Goal: Use online tool/utility

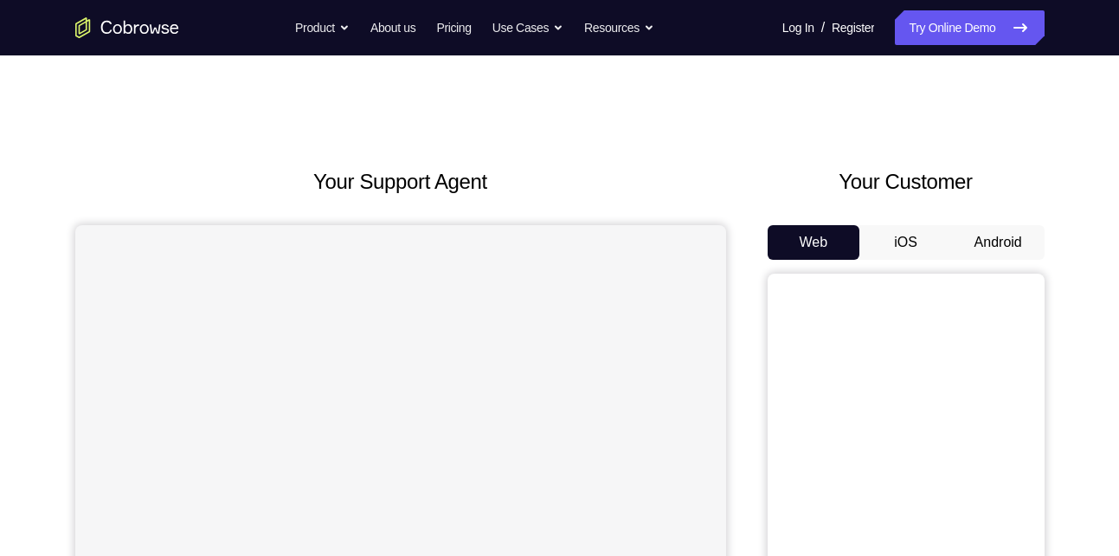
click at [1004, 231] on button "Android" at bounding box center [998, 242] width 93 height 35
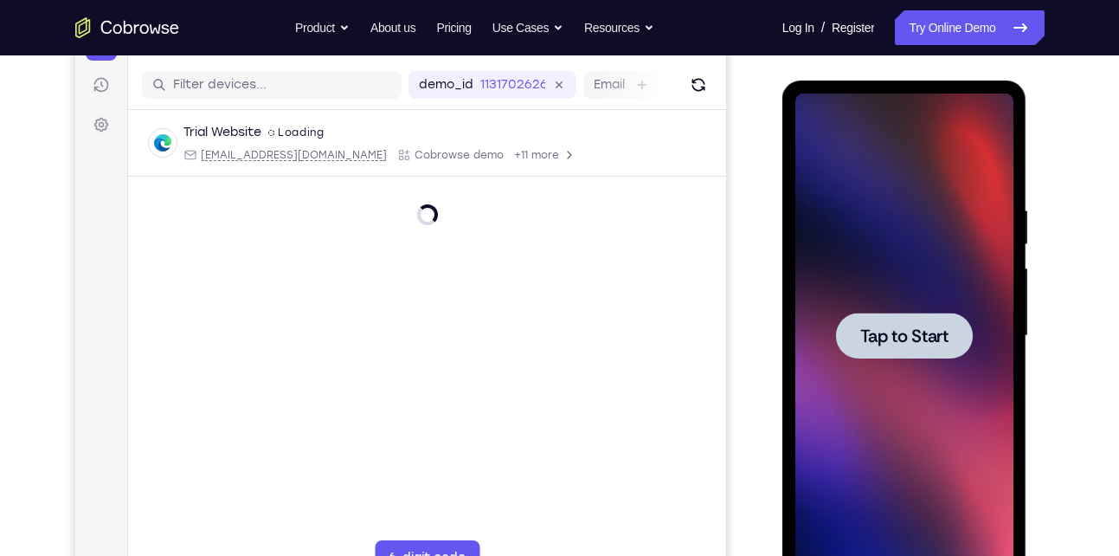
click at [896, 320] on div at bounding box center [904, 335] width 137 height 46
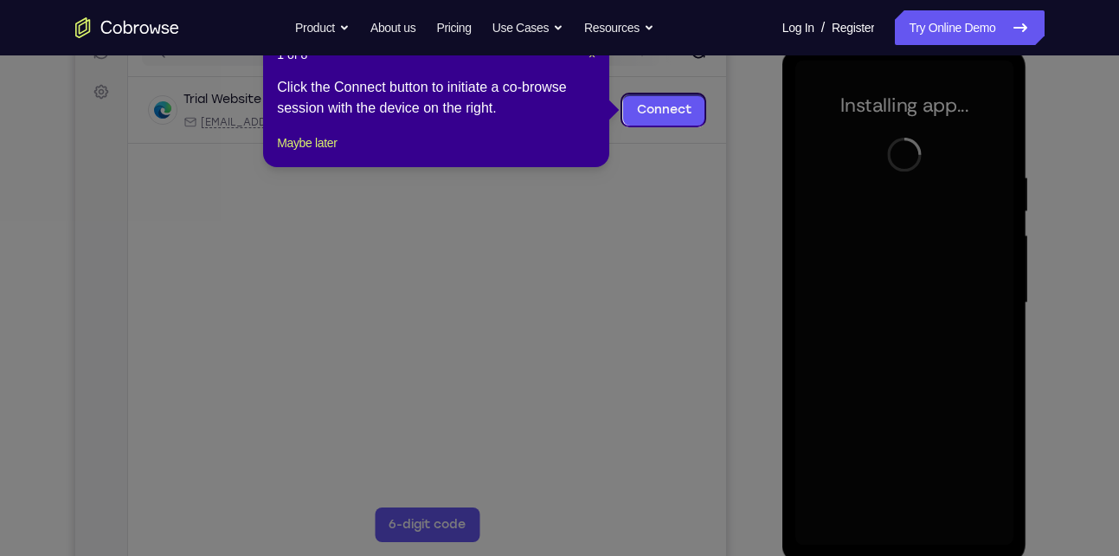
scroll to position [238, 0]
click at [820, 250] on icon at bounding box center [566, 278] width 1132 height 556
click at [337, 154] on button "Maybe later" at bounding box center [307, 143] width 60 height 21
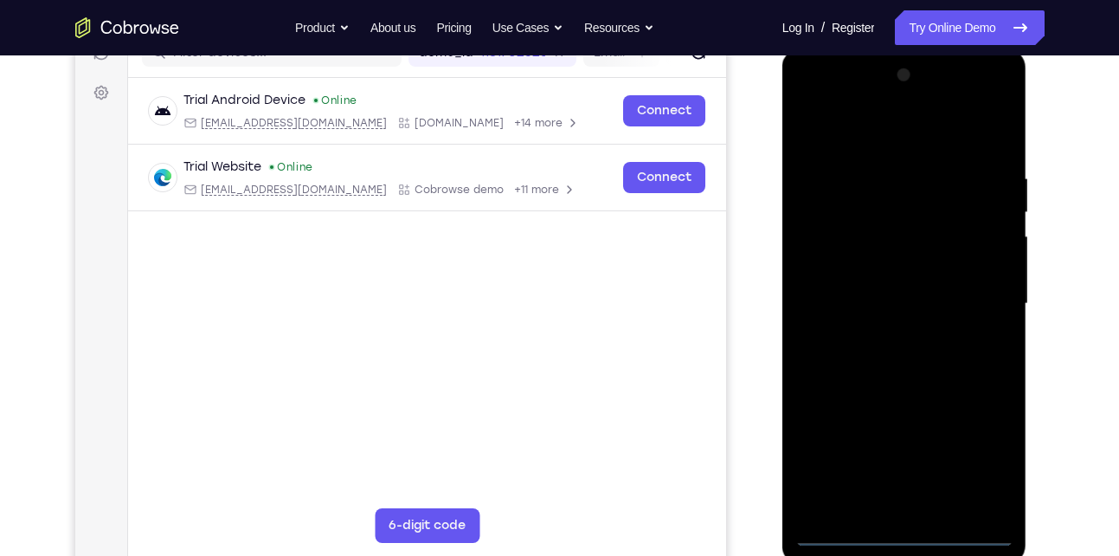
click at [916, 535] on div at bounding box center [904, 303] width 218 height 485
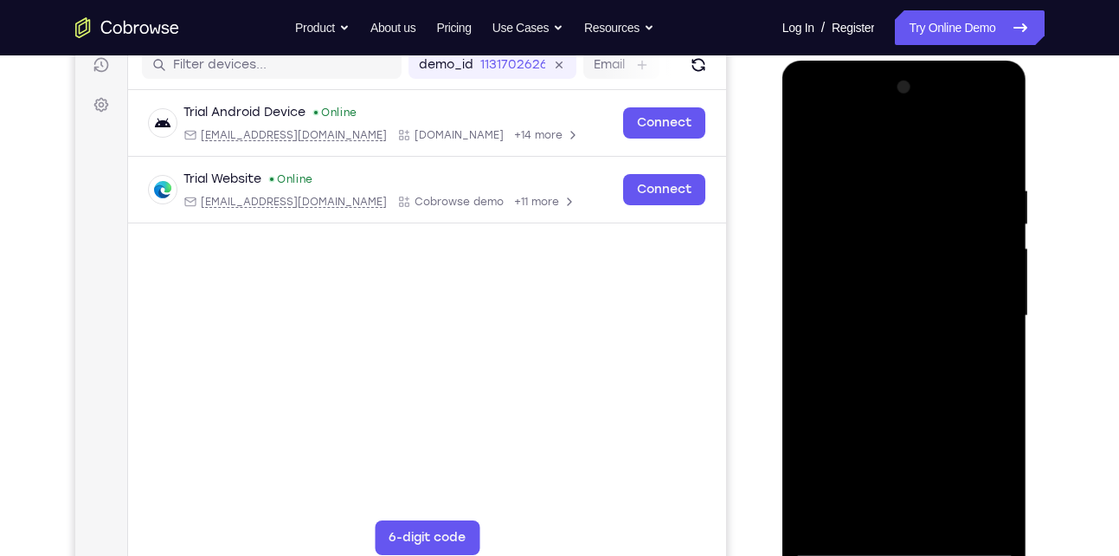
scroll to position [227, 0]
click at [974, 465] on div at bounding box center [904, 315] width 218 height 485
click at [893, 146] on div at bounding box center [904, 315] width 218 height 485
click at [973, 299] on div at bounding box center [904, 315] width 218 height 485
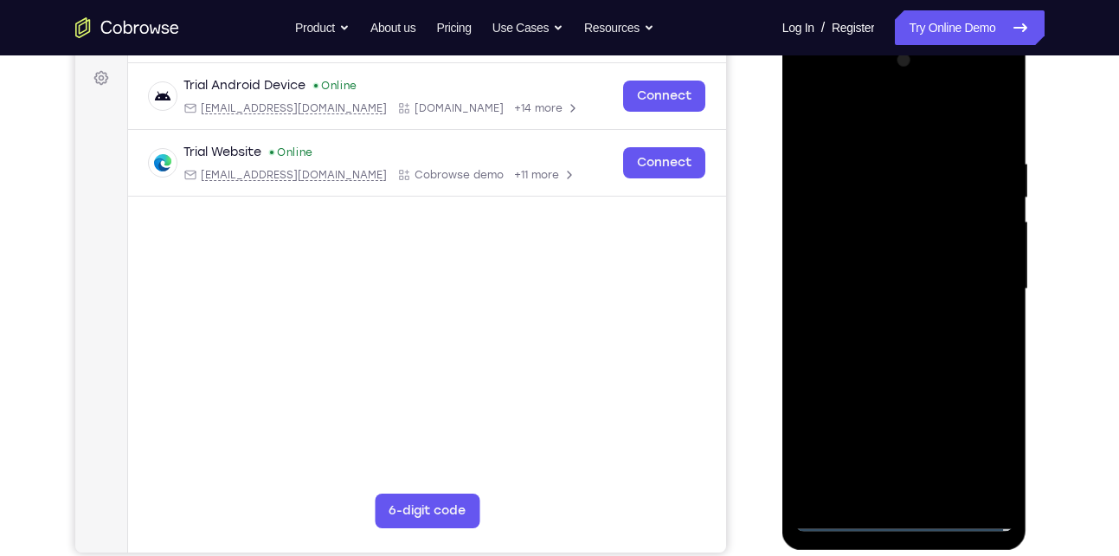
scroll to position [254, 0]
click at [888, 318] on div at bounding box center [904, 288] width 218 height 485
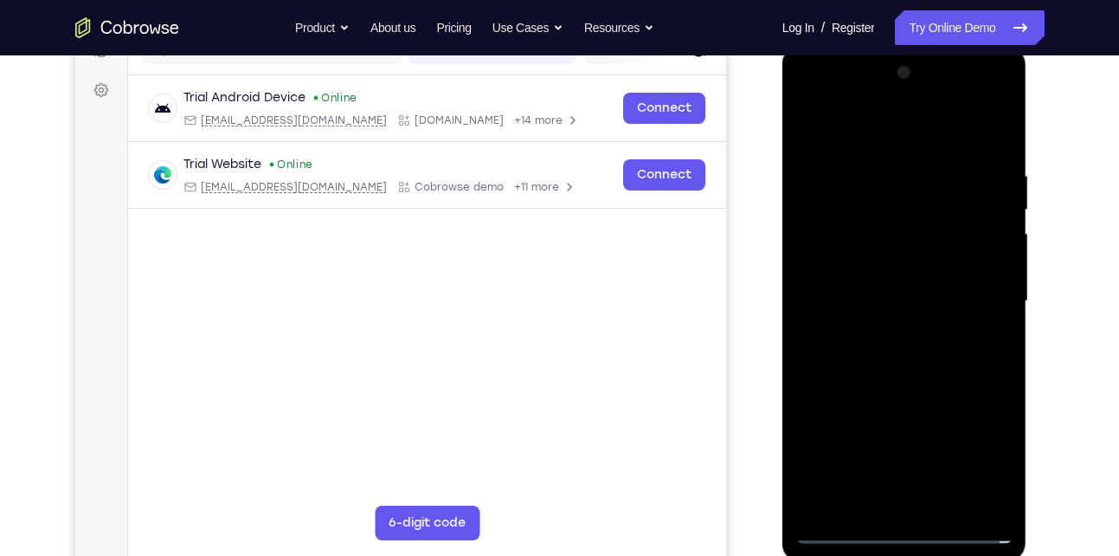
scroll to position [244, 0]
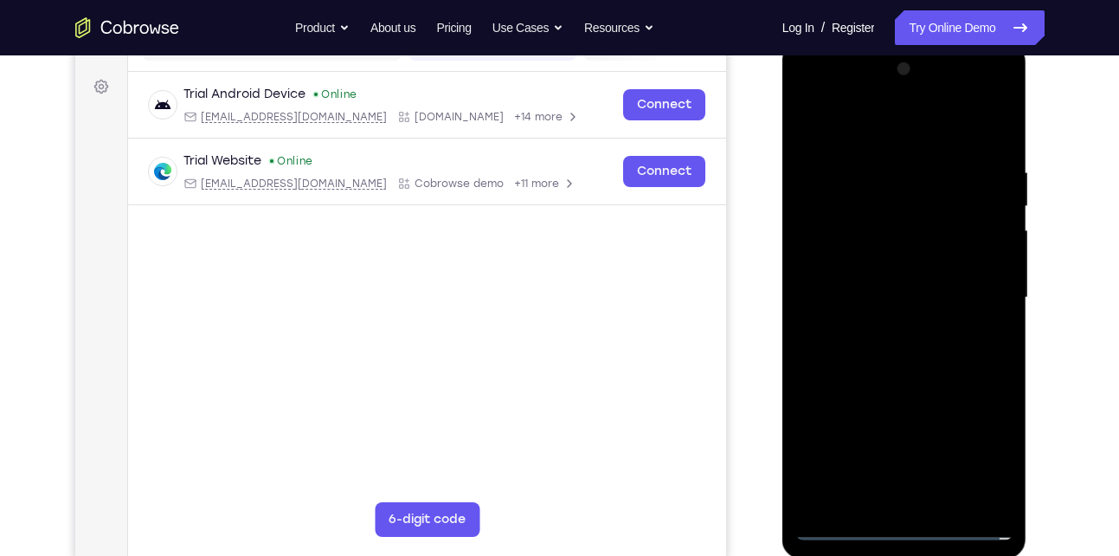
click at [873, 284] on div at bounding box center [904, 297] width 218 height 485
click at [865, 265] on div at bounding box center [904, 297] width 218 height 485
click at [911, 297] on div at bounding box center [904, 297] width 218 height 485
click at [898, 350] on div at bounding box center [904, 297] width 218 height 485
click at [999, 138] on div at bounding box center [904, 297] width 218 height 485
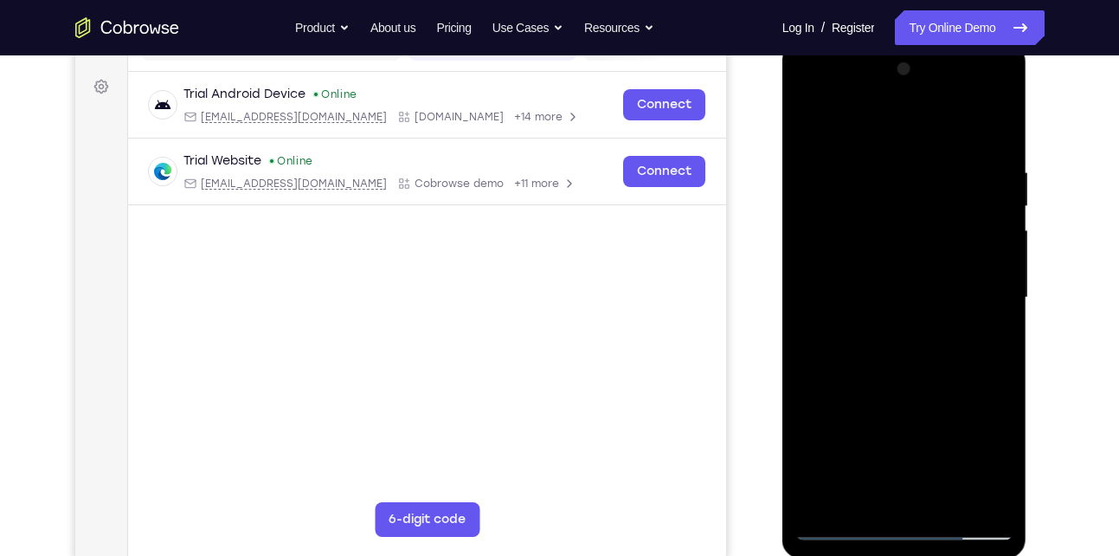
click at [994, 498] on div at bounding box center [904, 297] width 218 height 485
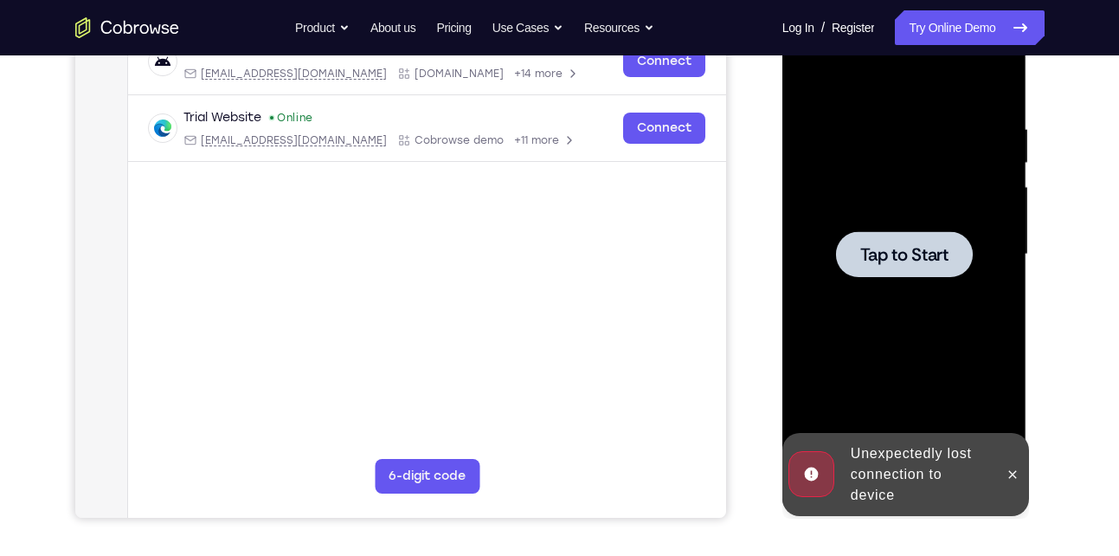
scroll to position [281, 0]
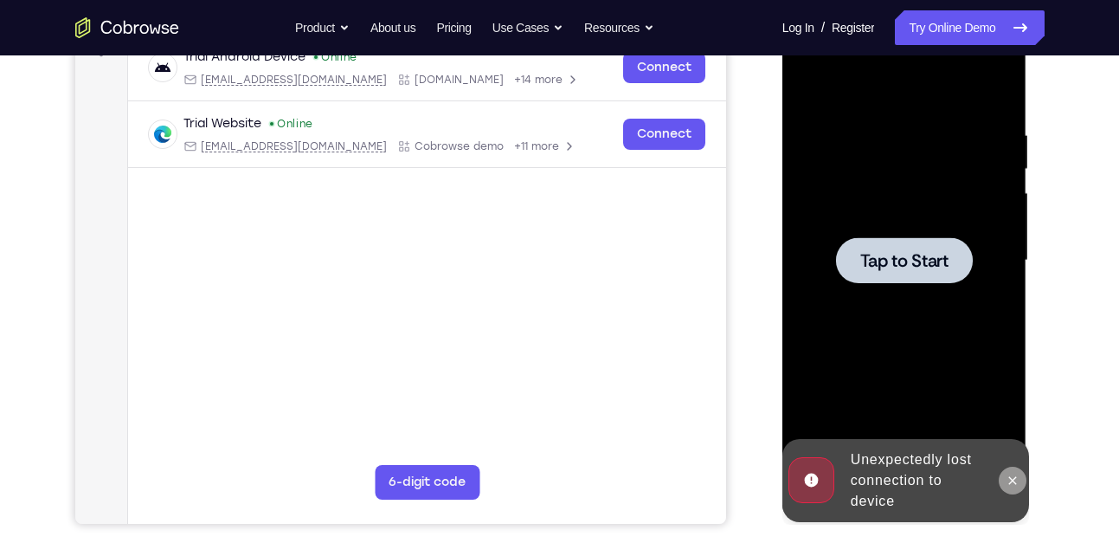
click at [1013, 479] on icon at bounding box center [1013, 480] width 14 height 14
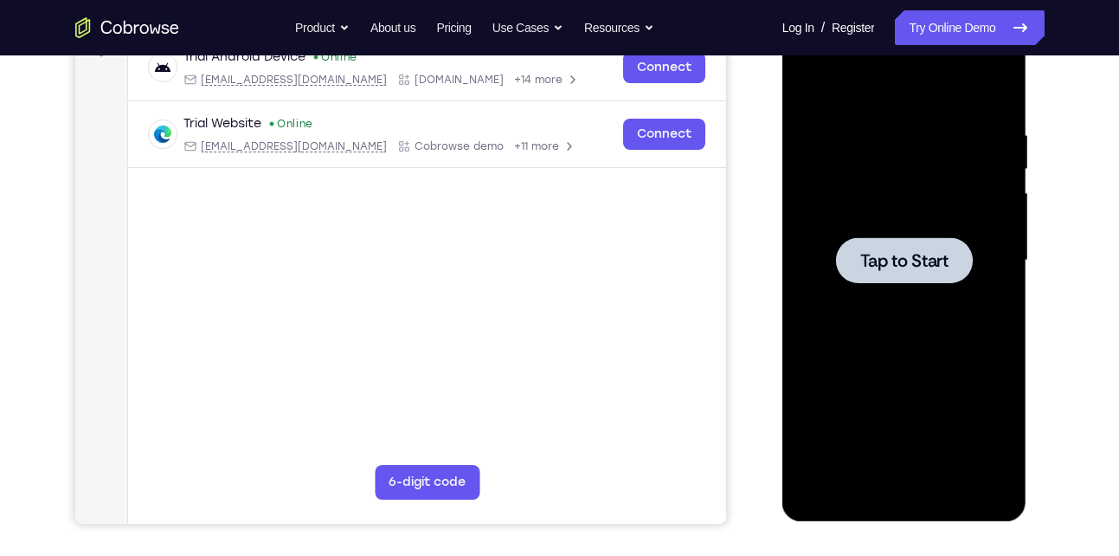
click at [896, 286] on div at bounding box center [904, 260] width 218 height 485
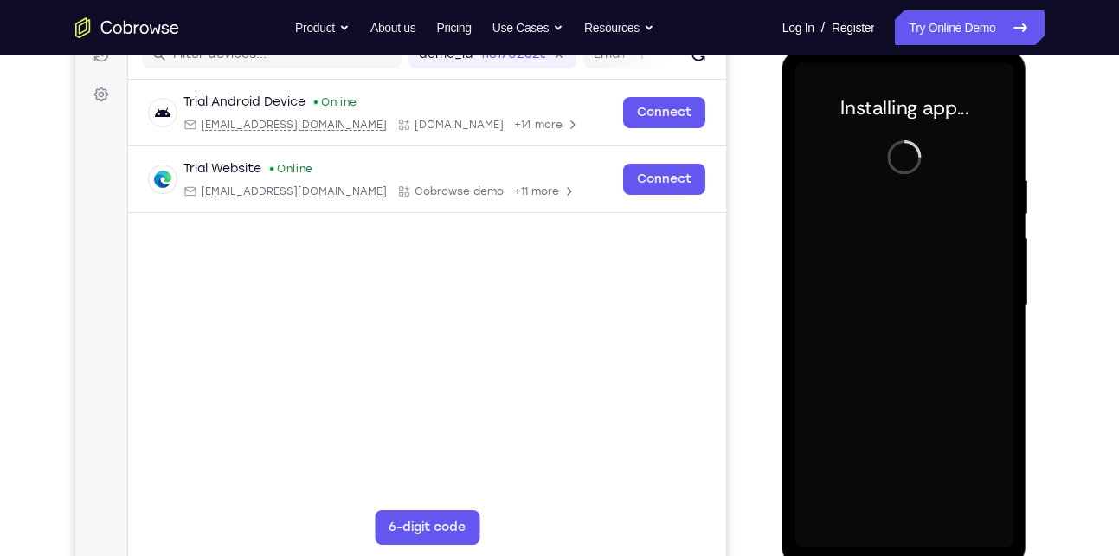
scroll to position [235, 0]
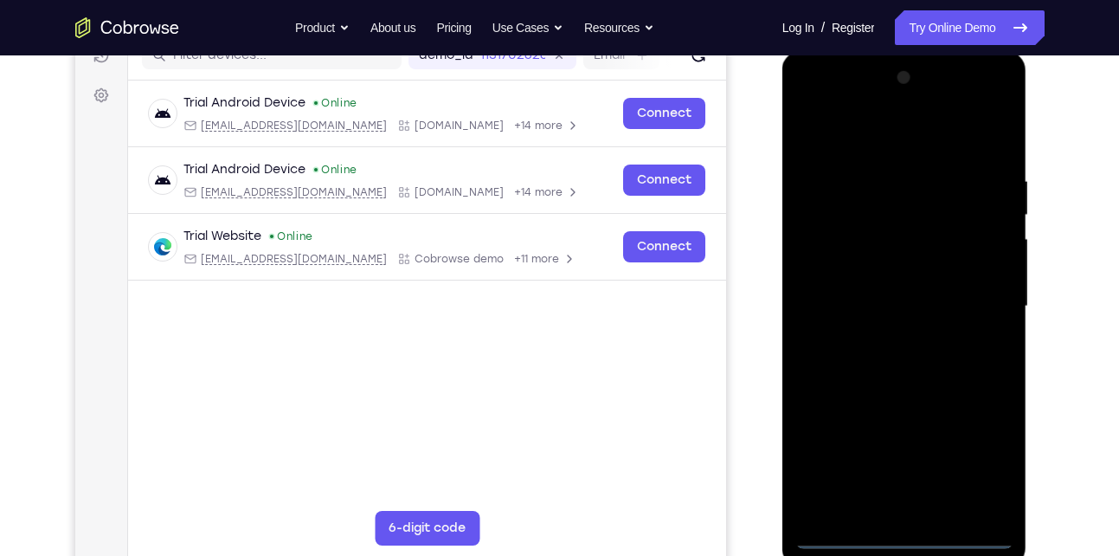
click at [900, 528] on div at bounding box center [904, 306] width 218 height 485
click at [909, 530] on div at bounding box center [904, 306] width 218 height 485
click at [974, 465] on div at bounding box center [904, 306] width 218 height 485
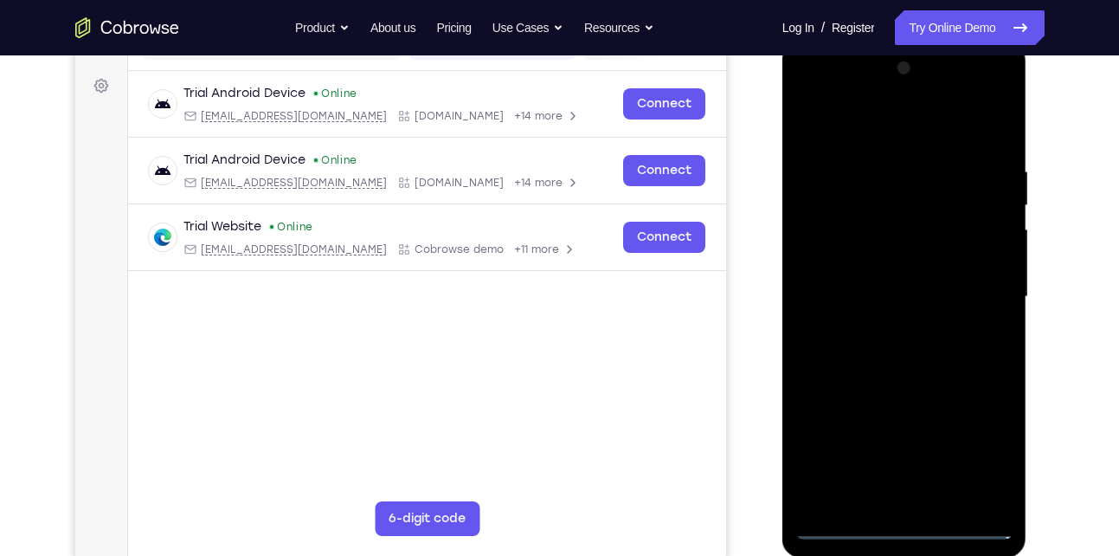
scroll to position [246, 0]
click at [861, 127] on div at bounding box center [904, 296] width 218 height 485
click at [980, 292] on div at bounding box center [904, 296] width 218 height 485
click at [887, 324] on div at bounding box center [904, 296] width 218 height 485
click at [865, 281] on div at bounding box center [904, 296] width 218 height 485
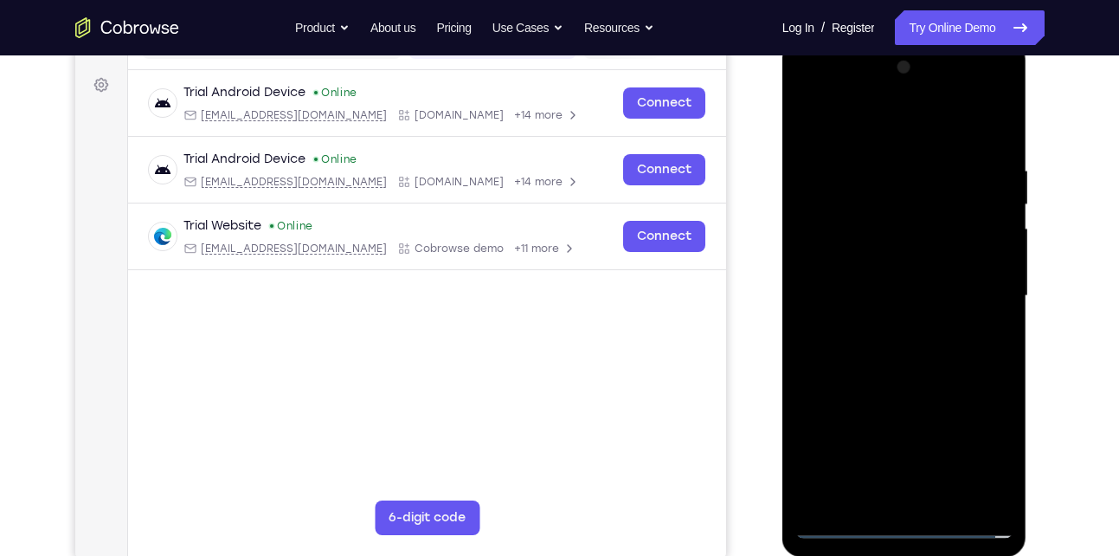
click at [845, 259] on div at bounding box center [904, 296] width 218 height 485
click at [986, 259] on div at bounding box center [904, 296] width 218 height 485
click at [883, 291] on div at bounding box center [904, 296] width 218 height 485
click at [872, 350] on div at bounding box center [904, 296] width 218 height 485
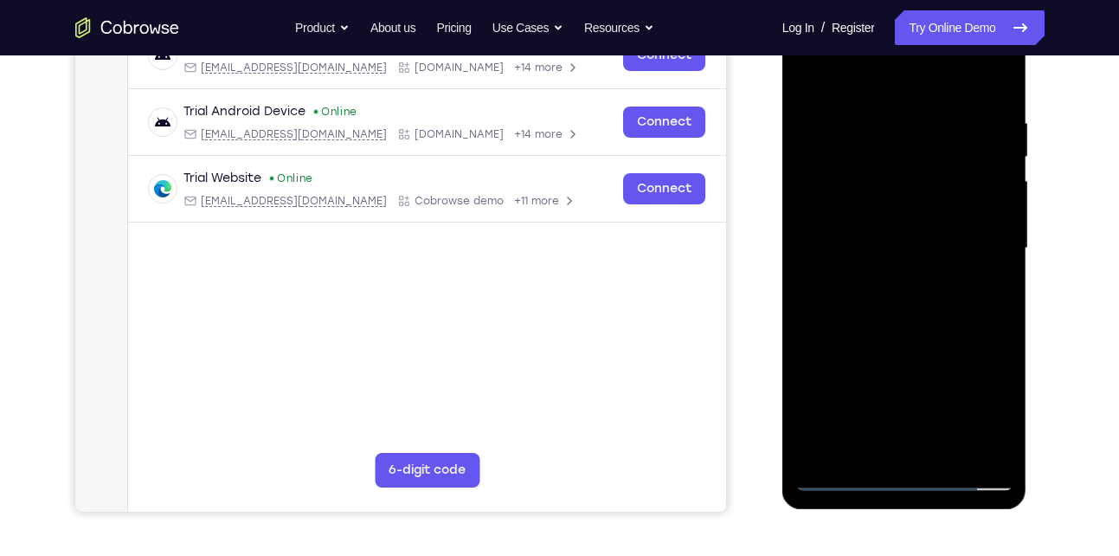
scroll to position [295, 0]
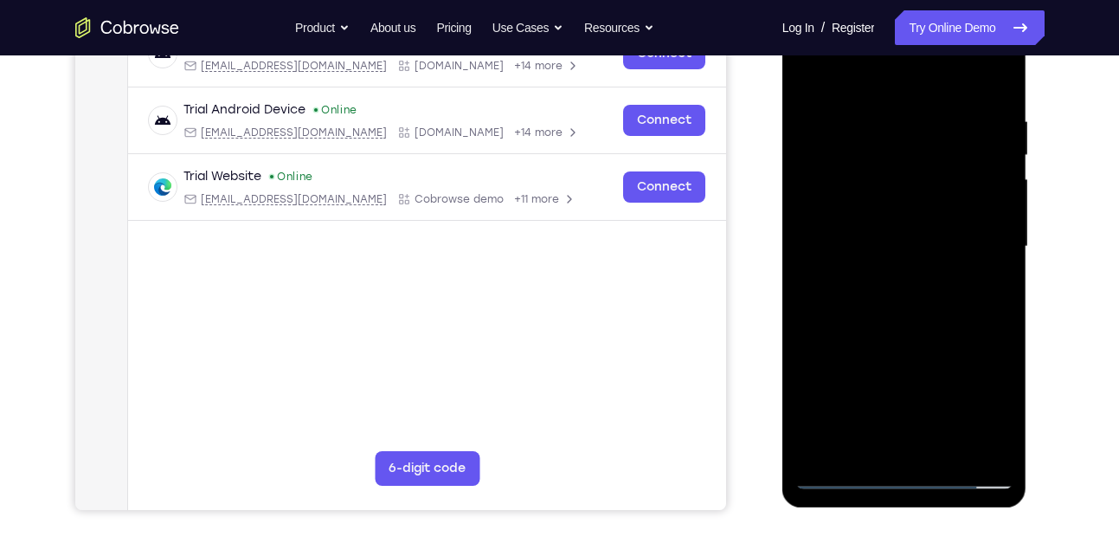
click at [997, 89] on div at bounding box center [904, 246] width 218 height 485
drag, startPoint x: 966, startPoint y: 308, endPoint x: 944, endPoint y: 86, distance: 223.4
click at [944, 86] on div at bounding box center [904, 246] width 218 height 485
click at [951, 447] on div at bounding box center [904, 246] width 218 height 485
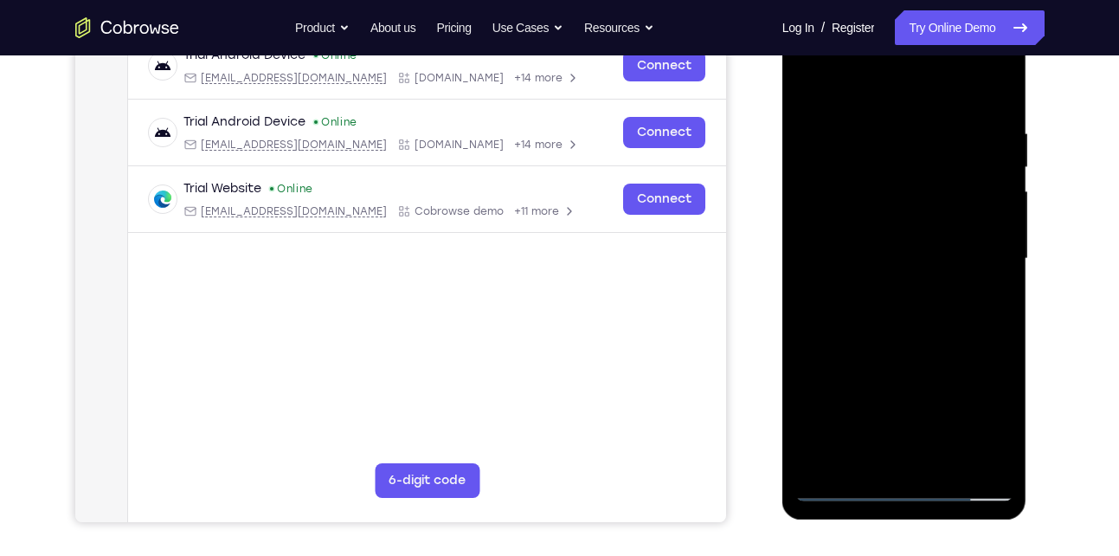
scroll to position [282, 0]
click at [903, 358] on div at bounding box center [904, 259] width 218 height 485
click at [890, 248] on div at bounding box center [904, 259] width 218 height 485
click at [878, 449] on div at bounding box center [904, 259] width 218 height 485
click at [928, 334] on div at bounding box center [904, 259] width 218 height 485
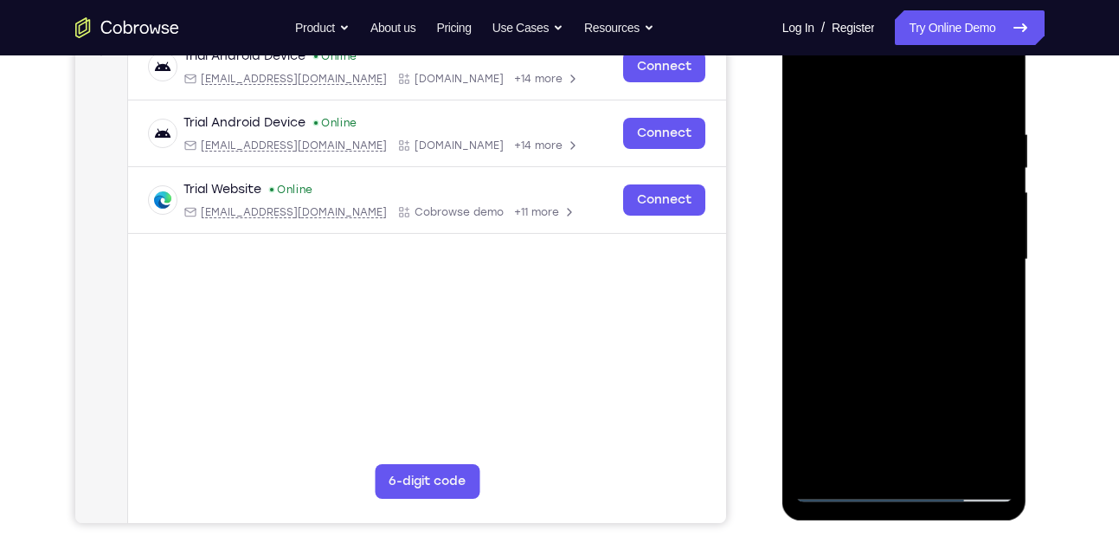
click at [897, 149] on div at bounding box center [904, 259] width 218 height 485
click at [864, 459] on div at bounding box center [904, 259] width 218 height 485
drag, startPoint x: 887, startPoint y: 332, endPoint x: 883, endPoint y: -15, distance: 347.0
click at [883, 4] on html "Online web based iOS Simulators and Android Emulators. Run iPhone, iPad, Mobile…" at bounding box center [905, 263] width 247 height 519
drag, startPoint x: 899, startPoint y: 364, endPoint x: 897, endPoint y: -22, distance: 385.9
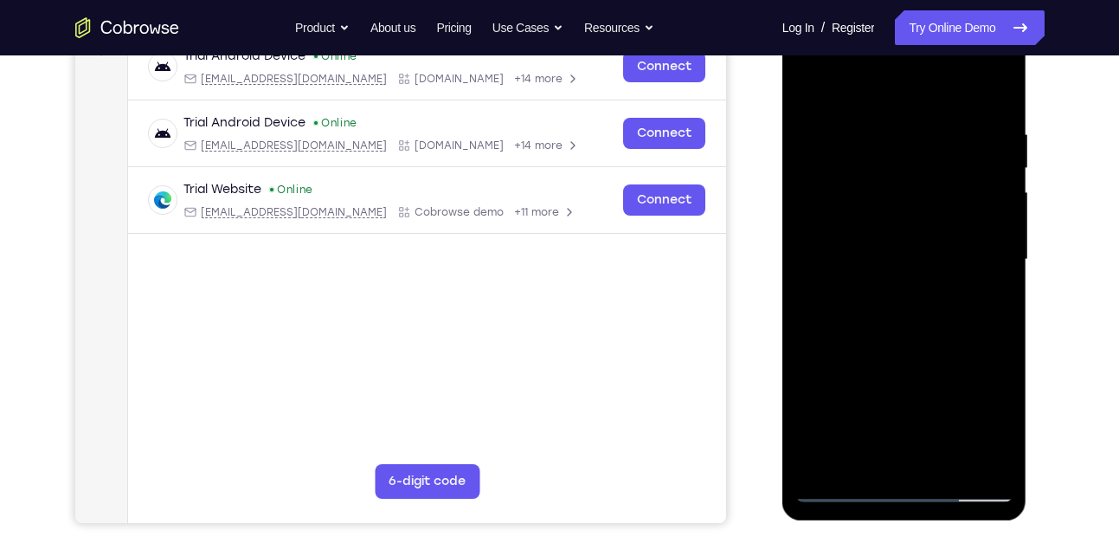
click at [897, 4] on html "Online web based iOS Simulators and Android Emulators. Run iPhone, iPad, Mobile…" at bounding box center [905, 263] width 247 height 519
drag, startPoint x: 881, startPoint y: 337, endPoint x: 888, endPoint y: 182, distance: 155.0
click at [888, 182] on div at bounding box center [904, 259] width 218 height 485
click at [845, 453] on div at bounding box center [904, 259] width 218 height 485
click at [858, 240] on div at bounding box center [904, 259] width 218 height 485
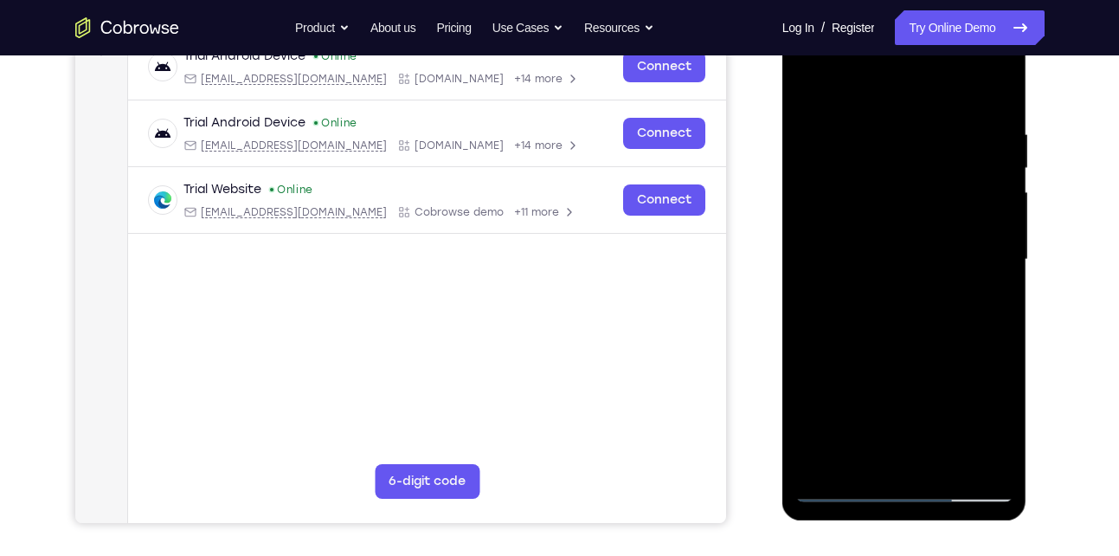
click at [974, 460] on div at bounding box center [904, 259] width 218 height 485
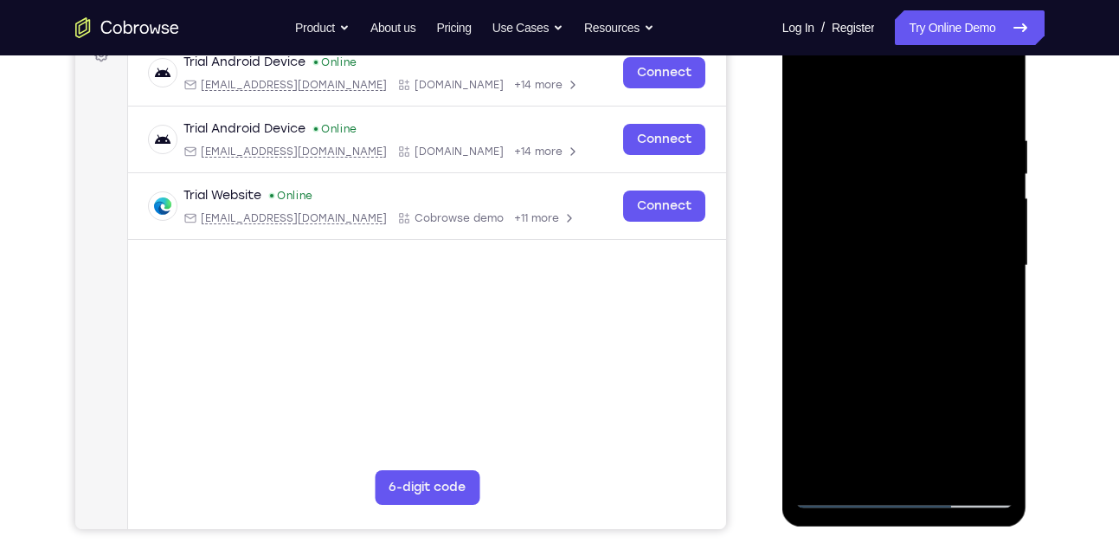
scroll to position [275, 0]
click at [841, 485] on div at bounding box center [904, 266] width 218 height 485
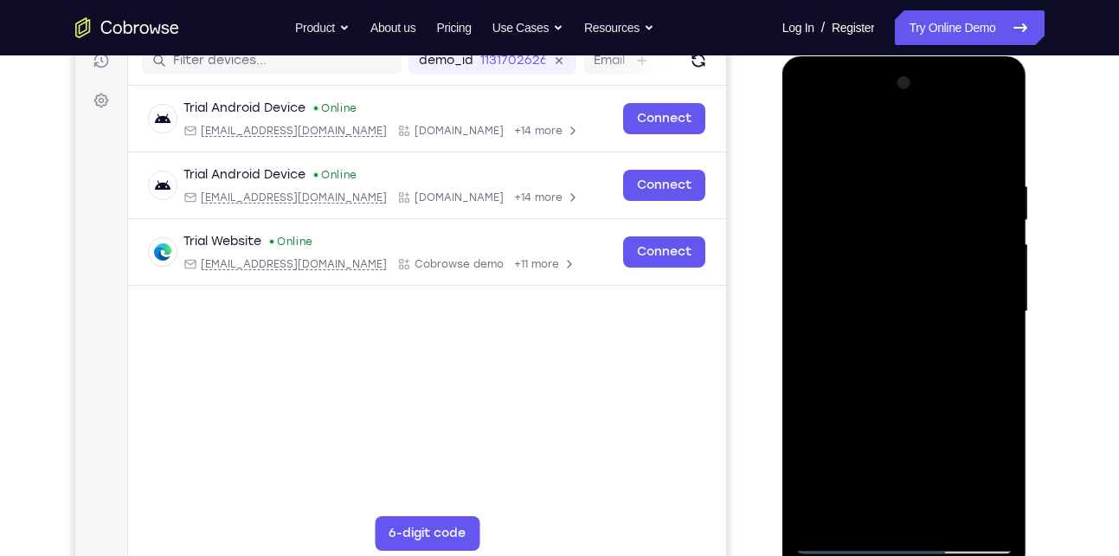
scroll to position [229, 0]
click at [808, 112] on div at bounding box center [904, 312] width 218 height 485
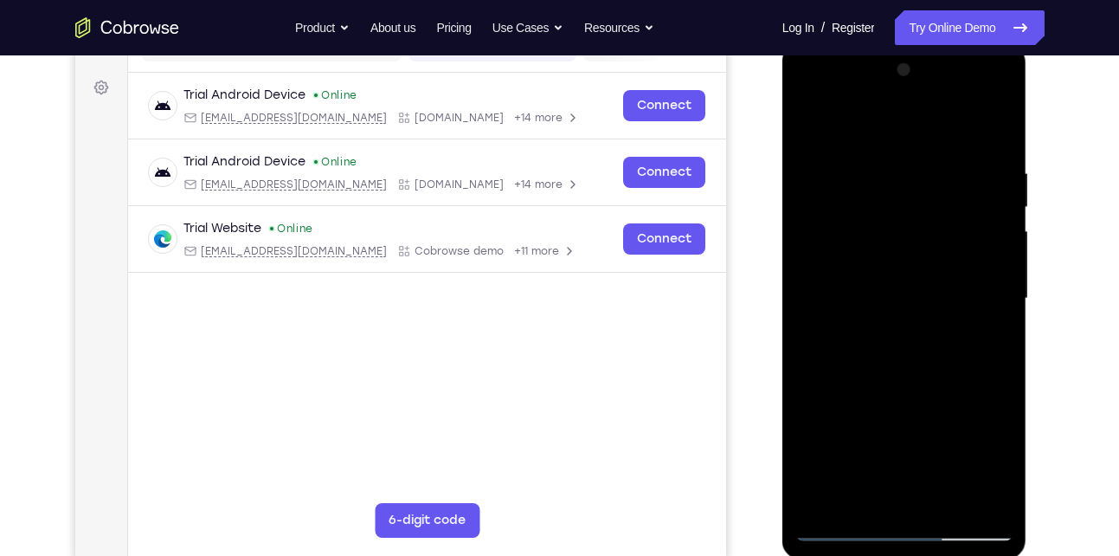
scroll to position [244, 0]
click at [868, 283] on div at bounding box center [904, 297] width 218 height 485
click at [896, 440] on div at bounding box center [904, 297] width 218 height 485
click at [903, 440] on div at bounding box center [904, 297] width 218 height 485
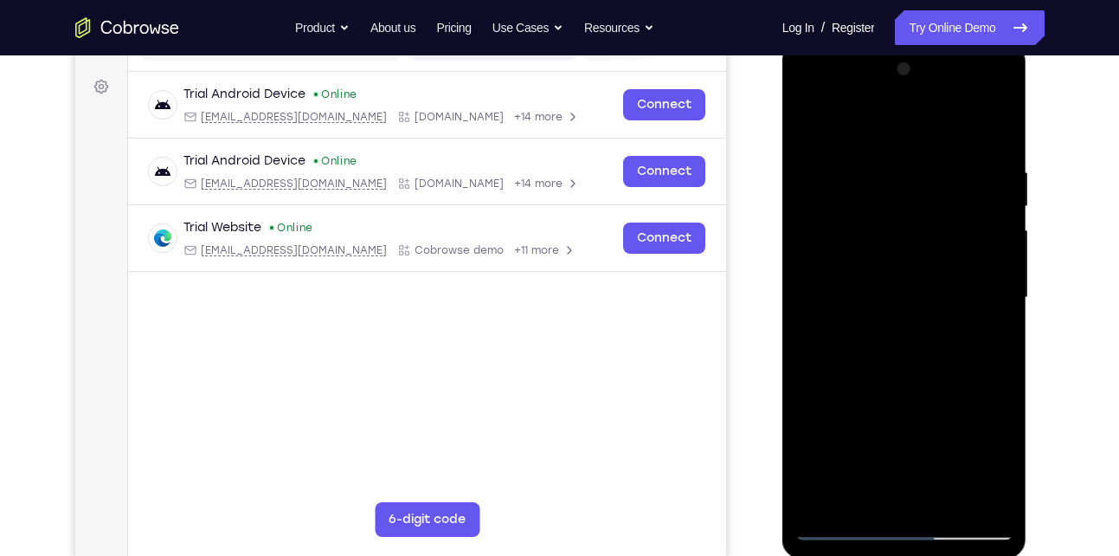
click at [999, 466] on div at bounding box center [904, 297] width 218 height 485
click at [871, 492] on div at bounding box center [904, 297] width 218 height 485
click at [851, 440] on div at bounding box center [904, 297] width 218 height 485
click at [908, 432] on div at bounding box center [904, 297] width 218 height 485
click at [868, 459] on div at bounding box center [904, 297] width 218 height 485
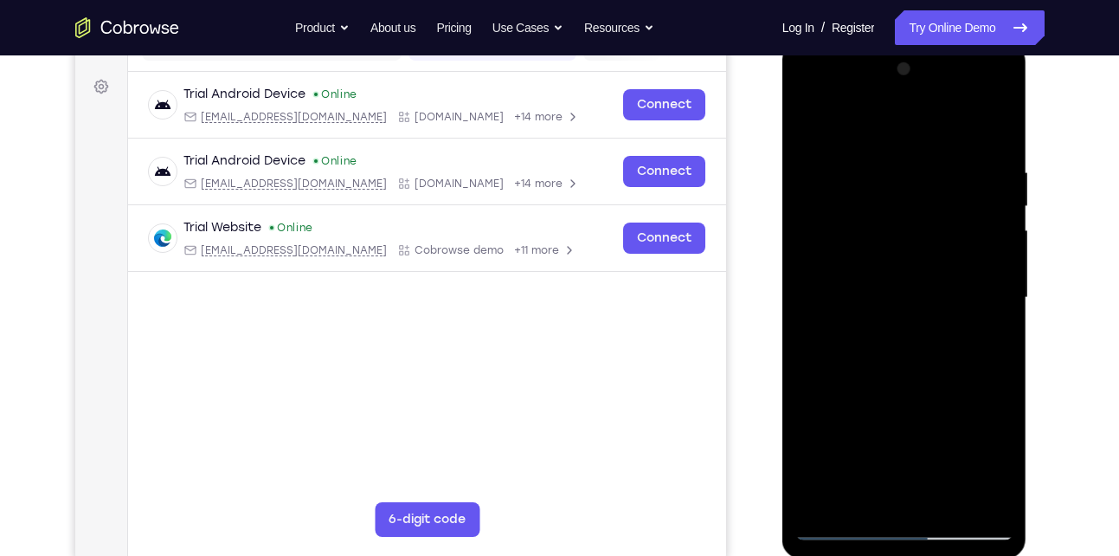
click at [908, 372] on div at bounding box center [904, 297] width 218 height 485
click at [978, 461] on div at bounding box center [904, 297] width 218 height 485
click at [904, 373] on div at bounding box center [904, 297] width 218 height 485
click at [989, 338] on div at bounding box center [904, 297] width 218 height 485
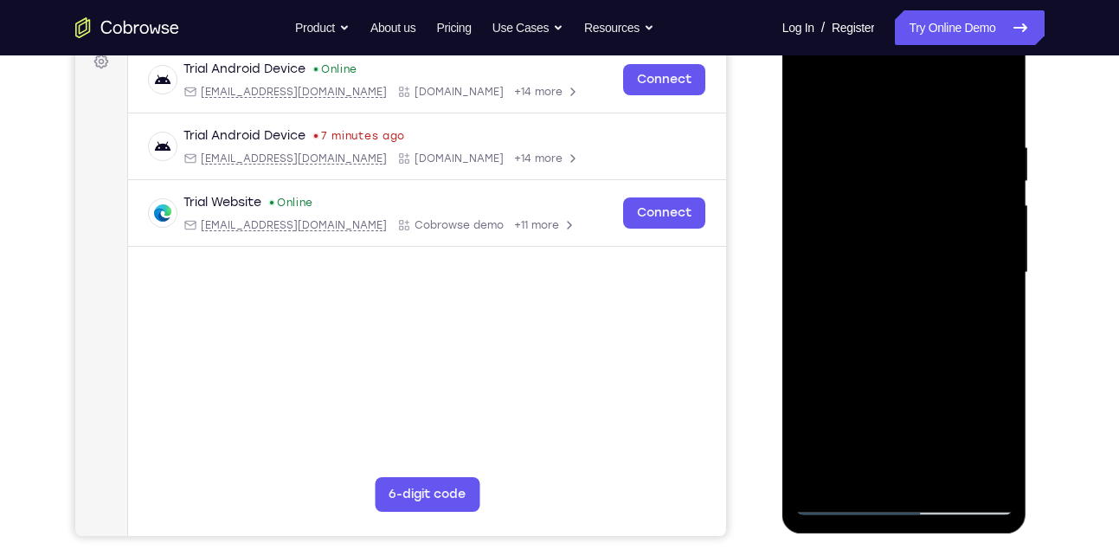
scroll to position [271, 0]
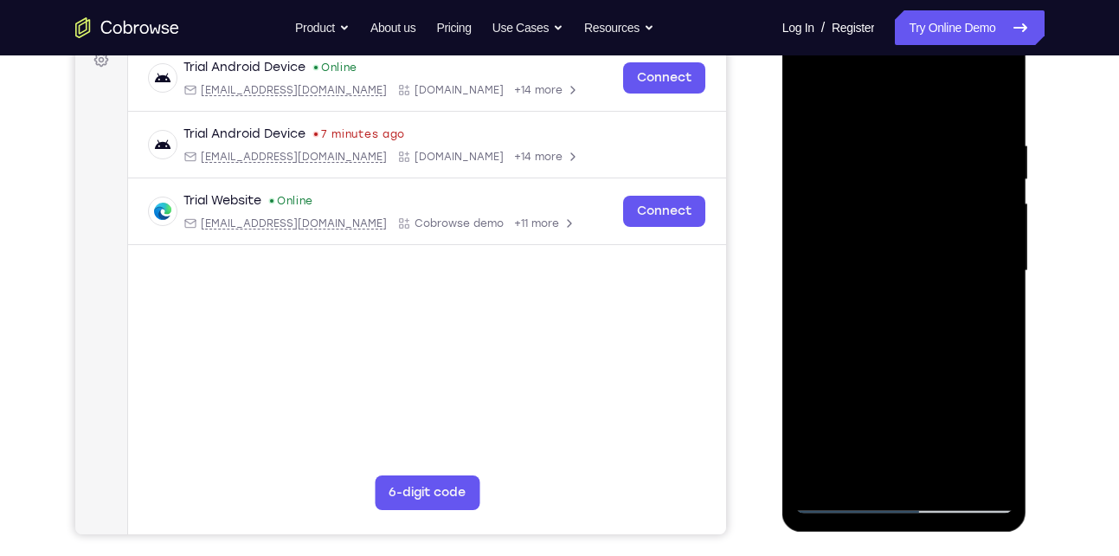
click at [986, 463] on div at bounding box center [904, 271] width 218 height 485
click at [889, 199] on div at bounding box center [904, 271] width 218 height 485
click at [926, 349] on div at bounding box center [904, 271] width 218 height 485
click at [903, 405] on div at bounding box center [904, 271] width 218 height 485
click at [885, 402] on div at bounding box center [904, 271] width 218 height 485
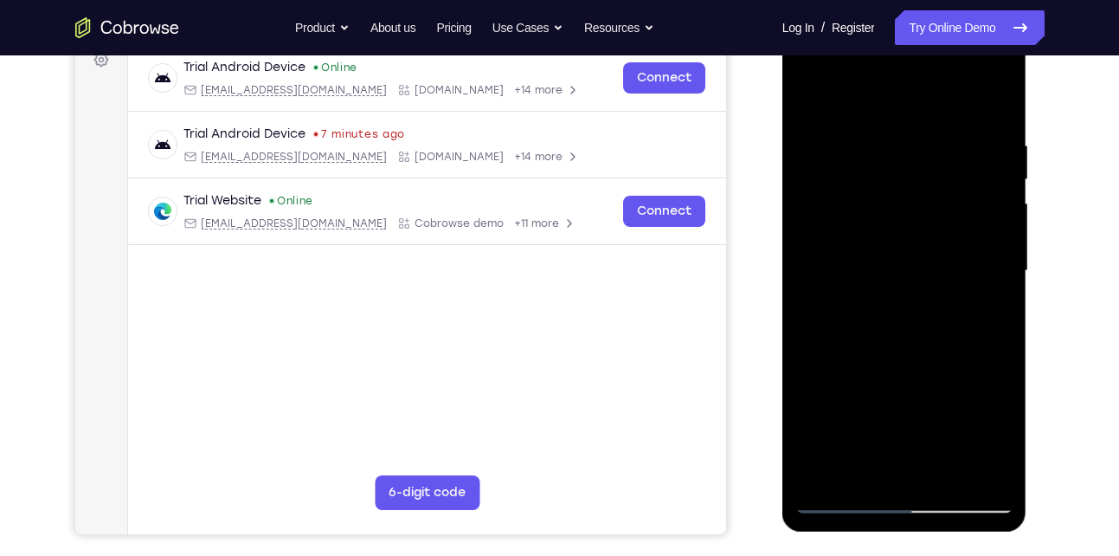
click at [986, 382] on div at bounding box center [904, 271] width 218 height 485
click at [965, 409] on div at bounding box center [904, 271] width 218 height 485
click at [845, 345] on div at bounding box center [904, 271] width 218 height 485
click at [985, 313] on div at bounding box center [904, 271] width 218 height 485
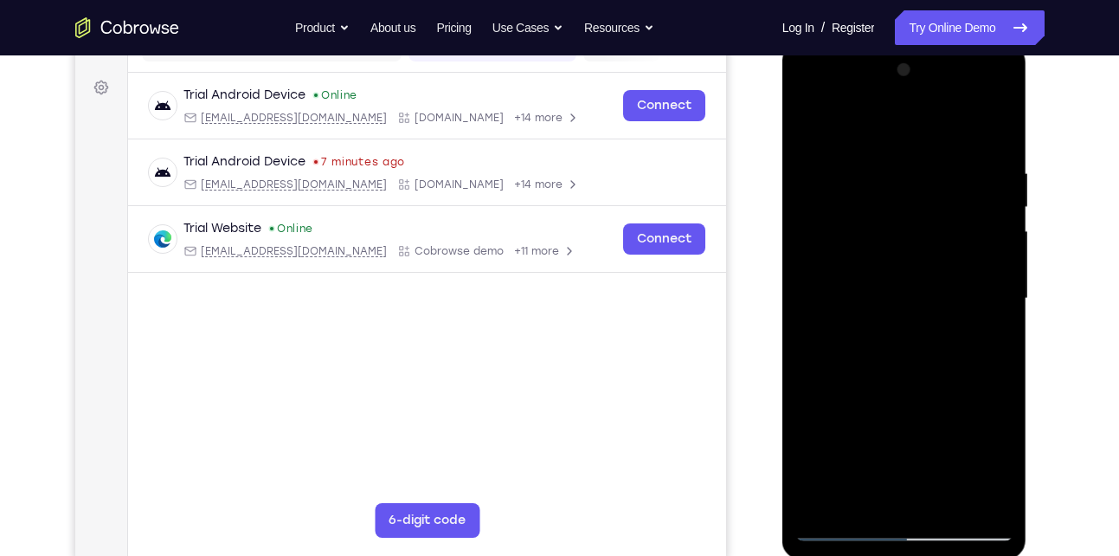
scroll to position [242, 0]
click at [811, 131] on div at bounding box center [904, 299] width 218 height 485
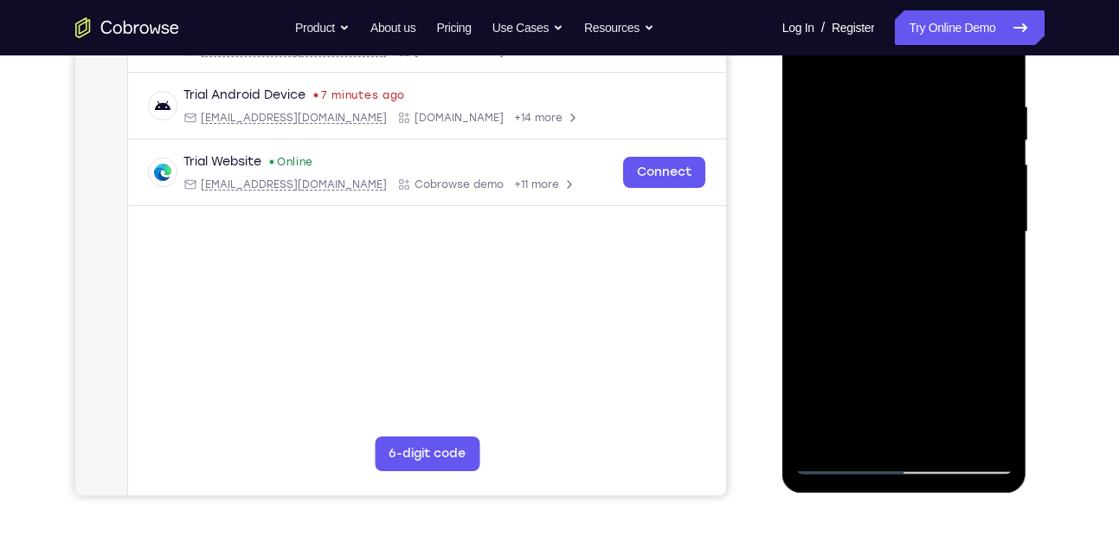
scroll to position [299, 0]
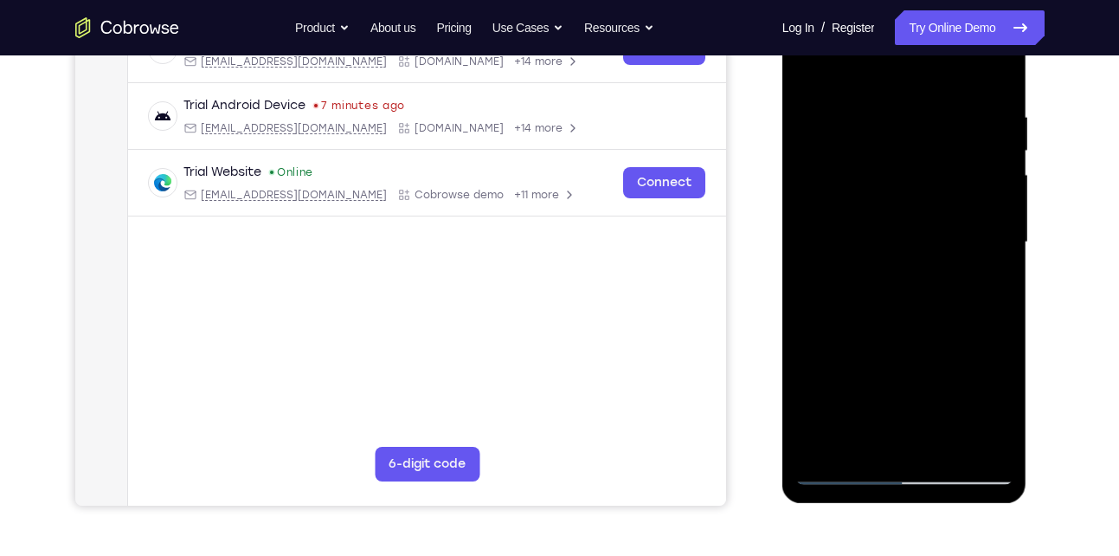
click at [816, 63] on div at bounding box center [904, 242] width 218 height 485
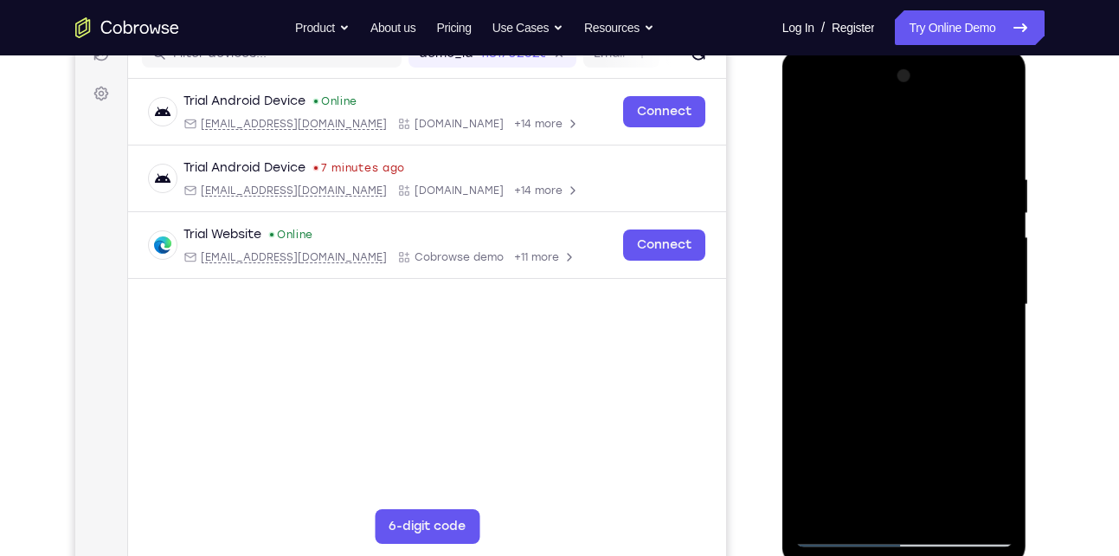
drag, startPoint x: 896, startPoint y: 262, endPoint x: 868, endPoint y: 600, distance: 338.7
click at [868, 555] on html "Online web based iOS Simulators and Android Emulators. Run iPhone, iPad, Mobile…" at bounding box center [905, 308] width 247 height 519
click at [989, 179] on div at bounding box center [904, 304] width 218 height 485
click at [967, 251] on div at bounding box center [904, 304] width 218 height 485
click at [996, 134] on div at bounding box center [904, 304] width 218 height 485
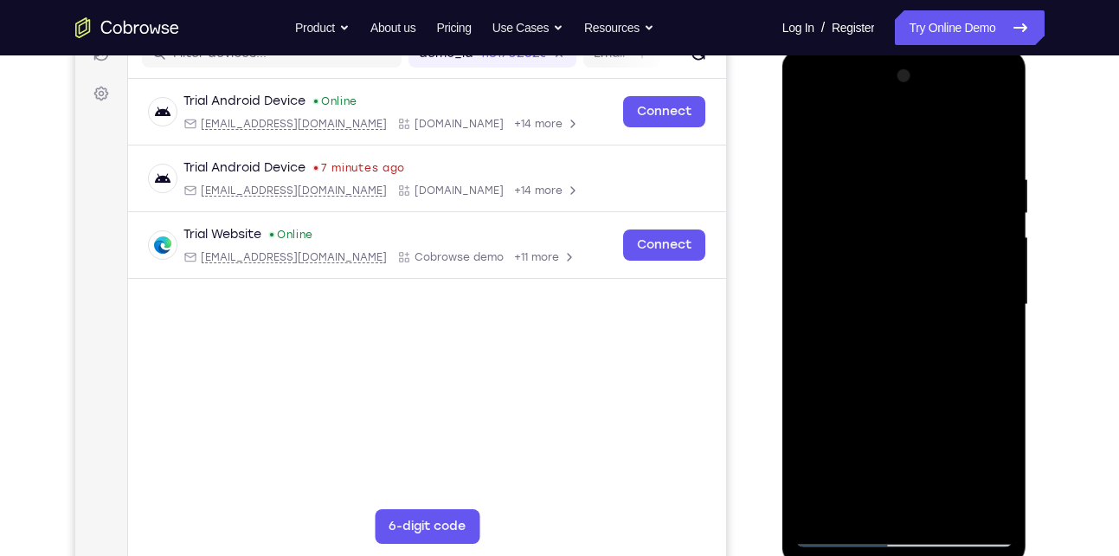
drag, startPoint x: 909, startPoint y: 286, endPoint x: 914, endPoint y: 600, distance: 313.3
click at [914, 555] on html "Online web based iOS Simulators and Android Emulators. Run iPhone, iPad, Mobile…" at bounding box center [905, 308] width 247 height 519
drag, startPoint x: 924, startPoint y: 329, endPoint x: 907, endPoint y: 149, distance: 180.8
click at [907, 149] on div at bounding box center [904, 304] width 218 height 485
drag, startPoint x: 922, startPoint y: 394, endPoint x: 902, endPoint y: 89, distance: 305.3
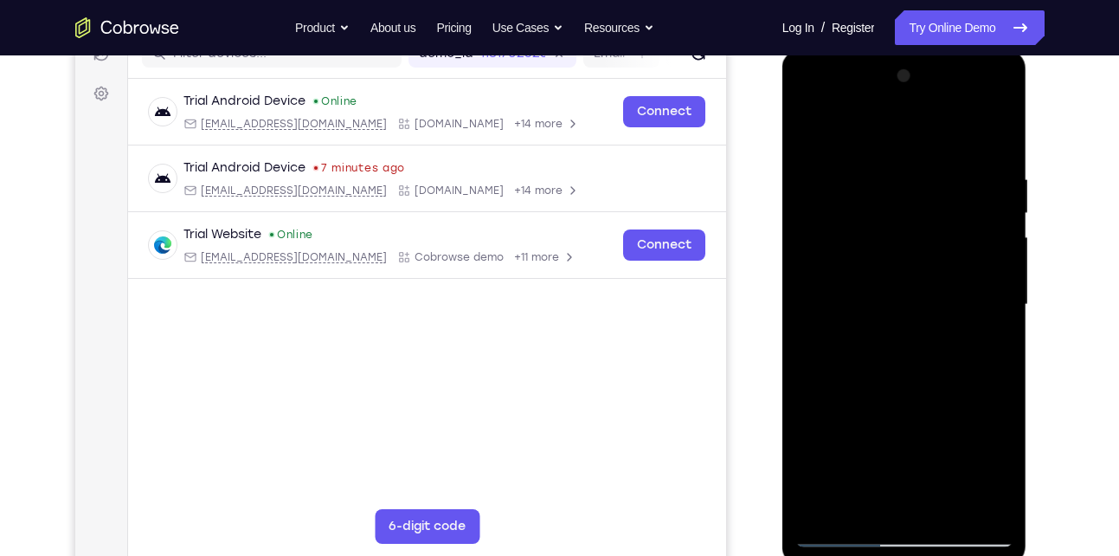
click at [902, 89] on div at bounding box center [904, 304] width 218 height 485
drag, startPoint x: 876, startPoint y: 398, endPoint x: 896, endPoint y: 22, distance: 377.0
click at [896, 49] on html "Online web based iOS Simulators and Android Emulators. Run iPhone, iPad, Mobile…" at bounding box center [905, 308] width 247 height 519
drag, startPoint x: 916, startPoint y: 332, endPoint x: 891, endPoint y: 65, distance: 268.5
click at [891, 65] on div at bounding box center [904, 304] width 218 height 485
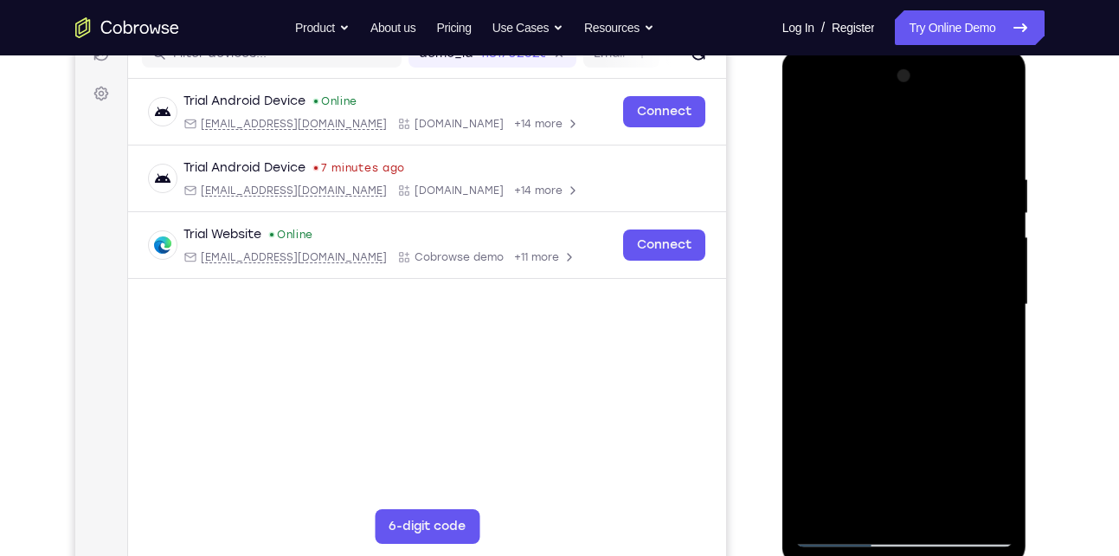
drag, startPoint x: 918, startPoint y: 341, endPoint x: 907, endPoint y: -8, distance: 348.9
click at [907, 49] on html "Online web based iOS Simulators and Android Emulators. Run iPhone, iPad, Mobile…" at bounding box center [905, 308] width 247 height 519
drag, startPoint x: 904, startPoint y: 304, endPoint x: 888, endPoint y: 58, distance: 246.3
click at [888, 58] on div at bounding box center [904, 307] width 245 height 516
drag, startPoint x: 880, startPoint y: 340, endPoint x: 874, endPoint y: -14, distance: 354.0
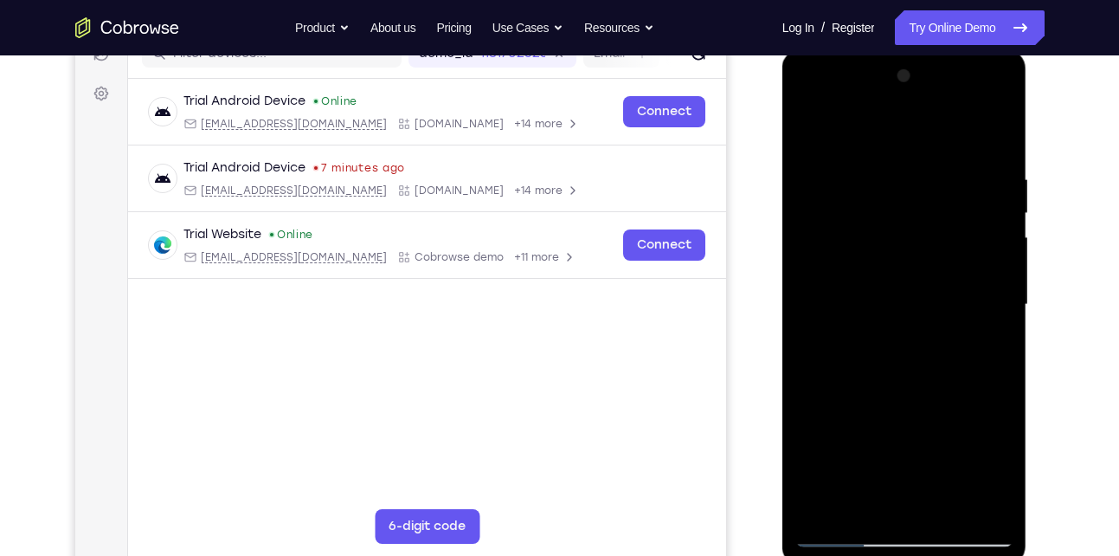
click at [874, 49] on html "Online web based iOS Simulators and Android Emulators. Run iPhone, iPad, Mobile…" at bounding box center [905, 308] width 247 height 519
drag, startPoint x: 918, startPoint y: 319, endPoint x: 907, endPoint y: 184, distance: 135.5
click at [907, 184] on div at bounding box center [904, 304] width 218 height 485
drag, startPoint x: 921, startPoint y: 410, endPoint x: 929, endPoint y: 139, distance: 271.0
click at [929, 139] on div at bounding box center [904, 304] width 218 height 485
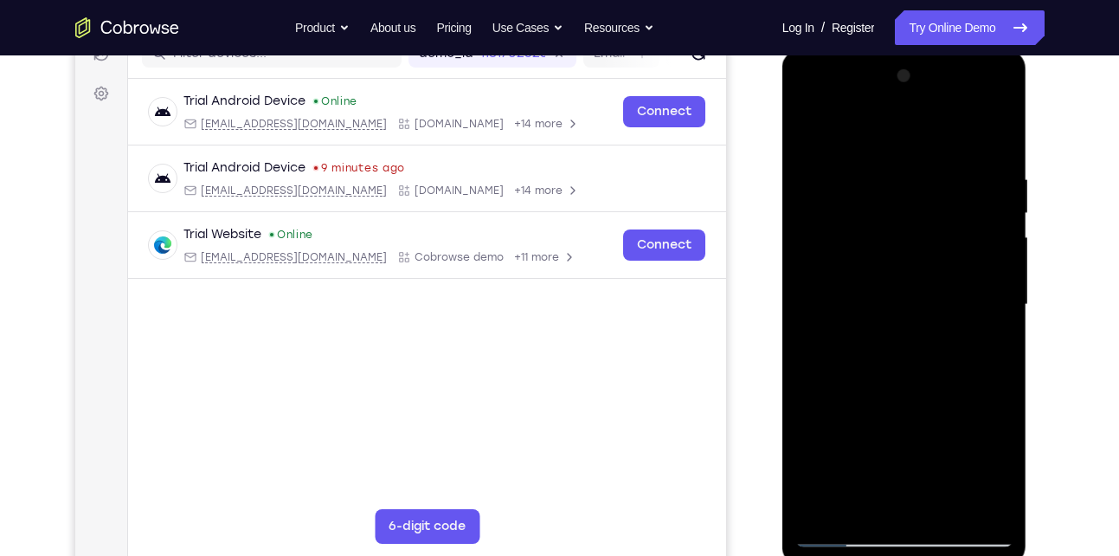
drag, startPoint x: 927, startPoint y: 344, endPoint x: 923, endPoint y: -56, distance: 400.7
click at [923, 49] on html "Online web based iOS Simulators and Android Emulators. Run iPhone, iPad, Mobile…" at bounding box center [905, 308] width 247 height 519
drag, startPoint x: 895, startPoint y: 322, endPoint x: 887, endPoint y: 17, distance: 304.7
click at [887, 49] on html "Online web based iOS Simulators and Android Emulators. Run iPhone, iPad, Mobile…" at bounding box center [905, 308] width 247 height 519
drag, startPoint x: 923, startPoint y: 334, endPoint x: 956, endPoint y: 72, distance: 264.2
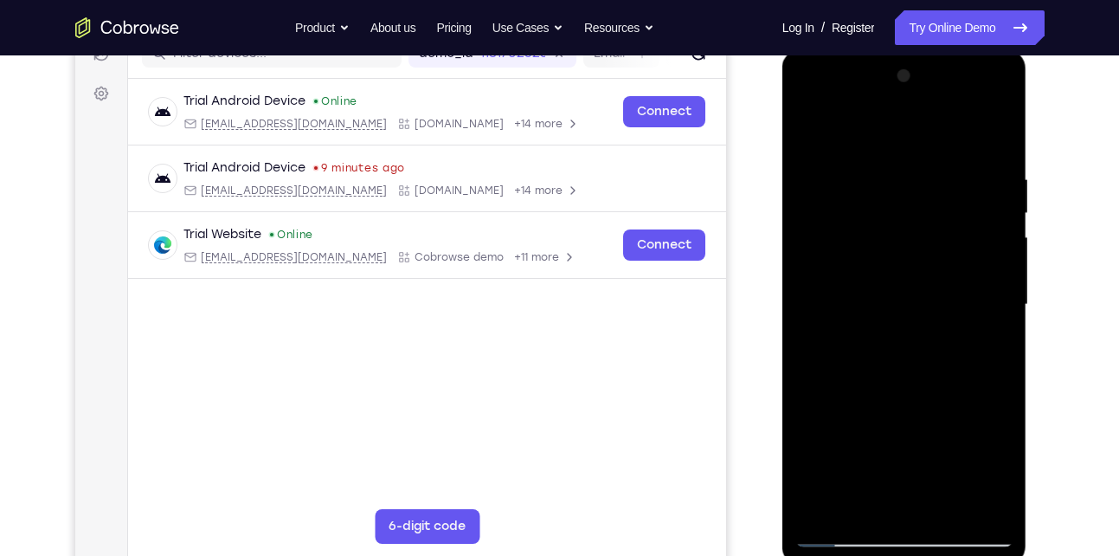
click at [956, 72] on div at bounding box center [904, 304] width 218 height 485
drag, startPoint x: 921, startPoint y: 382, endPoint x: 975, endPoint y: 63, distance: 323.1
click at [975, 63] on div at bounding box center [904, 304] width 218 height 485
drag, startPoint x: 898, startPoint y: 327, endPoint x: 897, endPoint y: 145, distance: 181.7
click at [897, 145] on div at bounding box center [904, 304] width 218 height 485
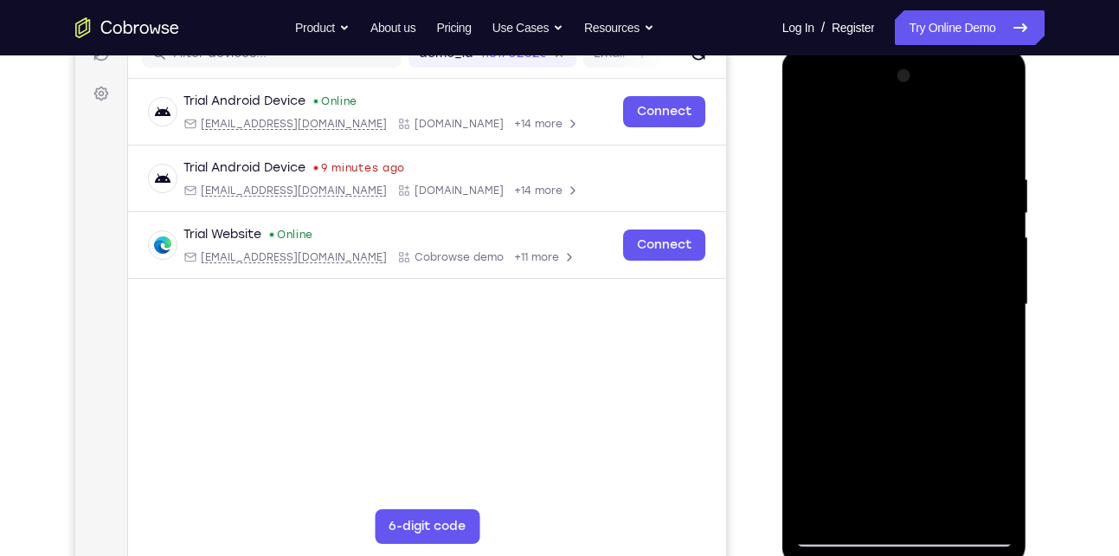
drag, startPoint x: 921, startPoint y: 379, endPoint x: 927, endPoint y: 119, distance: 259.7
click at [927, 119] on div at bounding box center [904, 304] width 218 height 485
drag, startPoint x: 909, startPoint y: 408, endPoint x: 920, endPoint y: 164, distance: 245.1
click at [920, 164] on div at bounding box center [904, 304] width 218 height 485
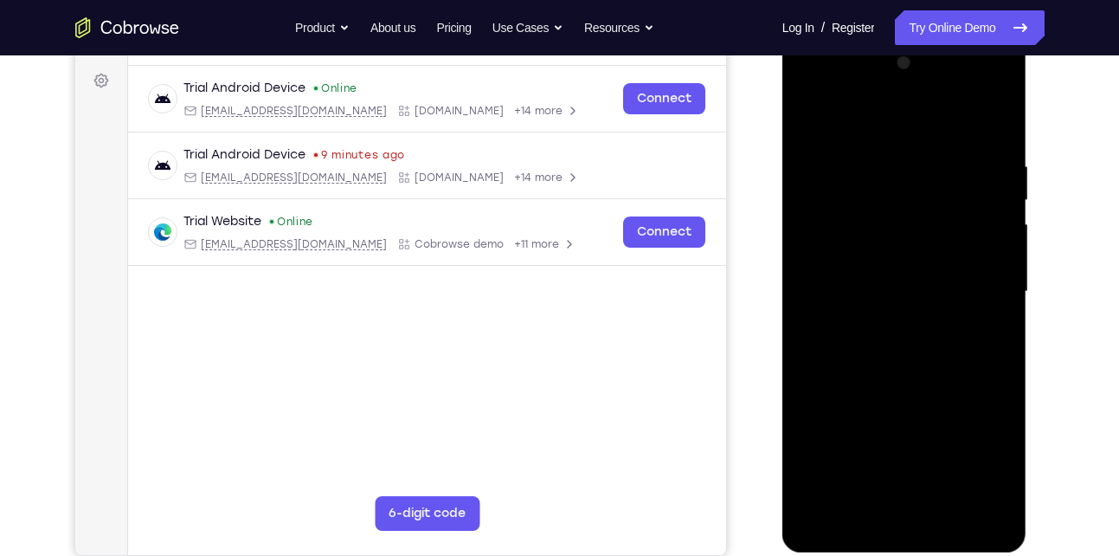
scroll to position [253, 0]
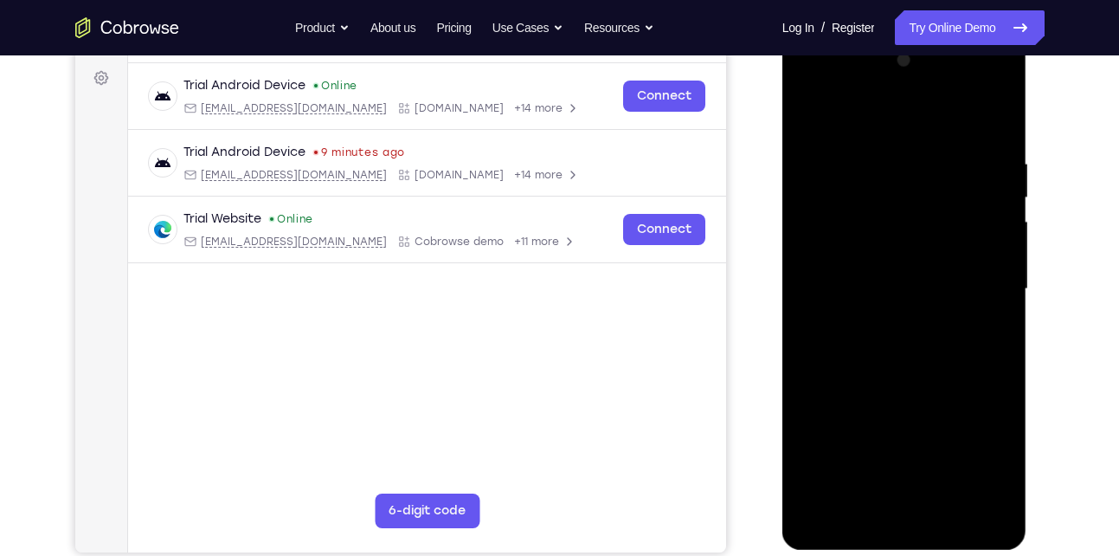
drag, startPoint x: 929, startPoint y: 378, endPoint x: 940, endPoint y: 76, distance: 302.2
click at [940, 76] on div at bounding box center [904, 289] width 218 height 485
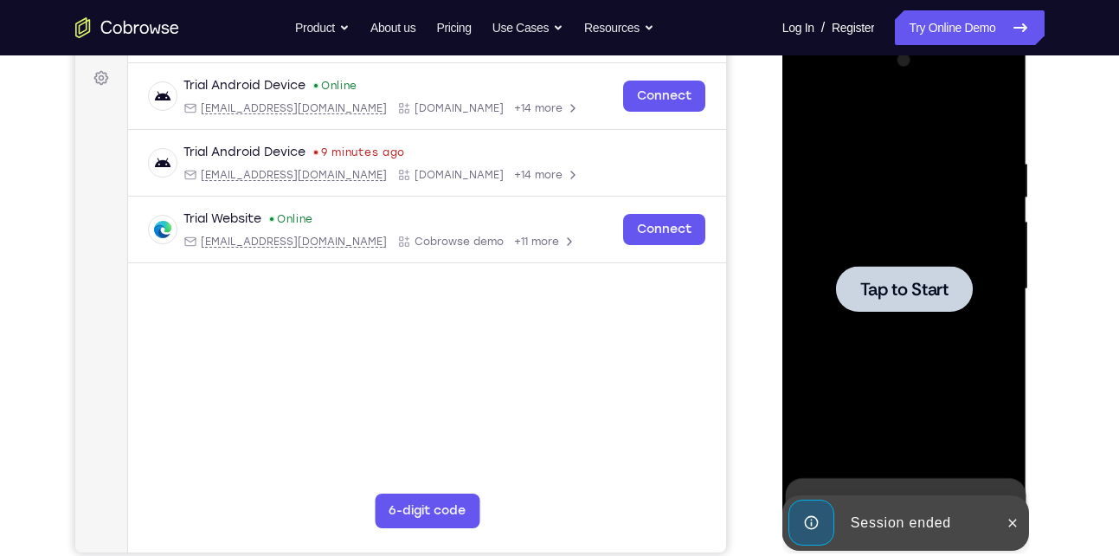
click at [937, 265] on div at bounding box center [904, 289] width 218 height 485
